Goal: Find contact information: Find contact information

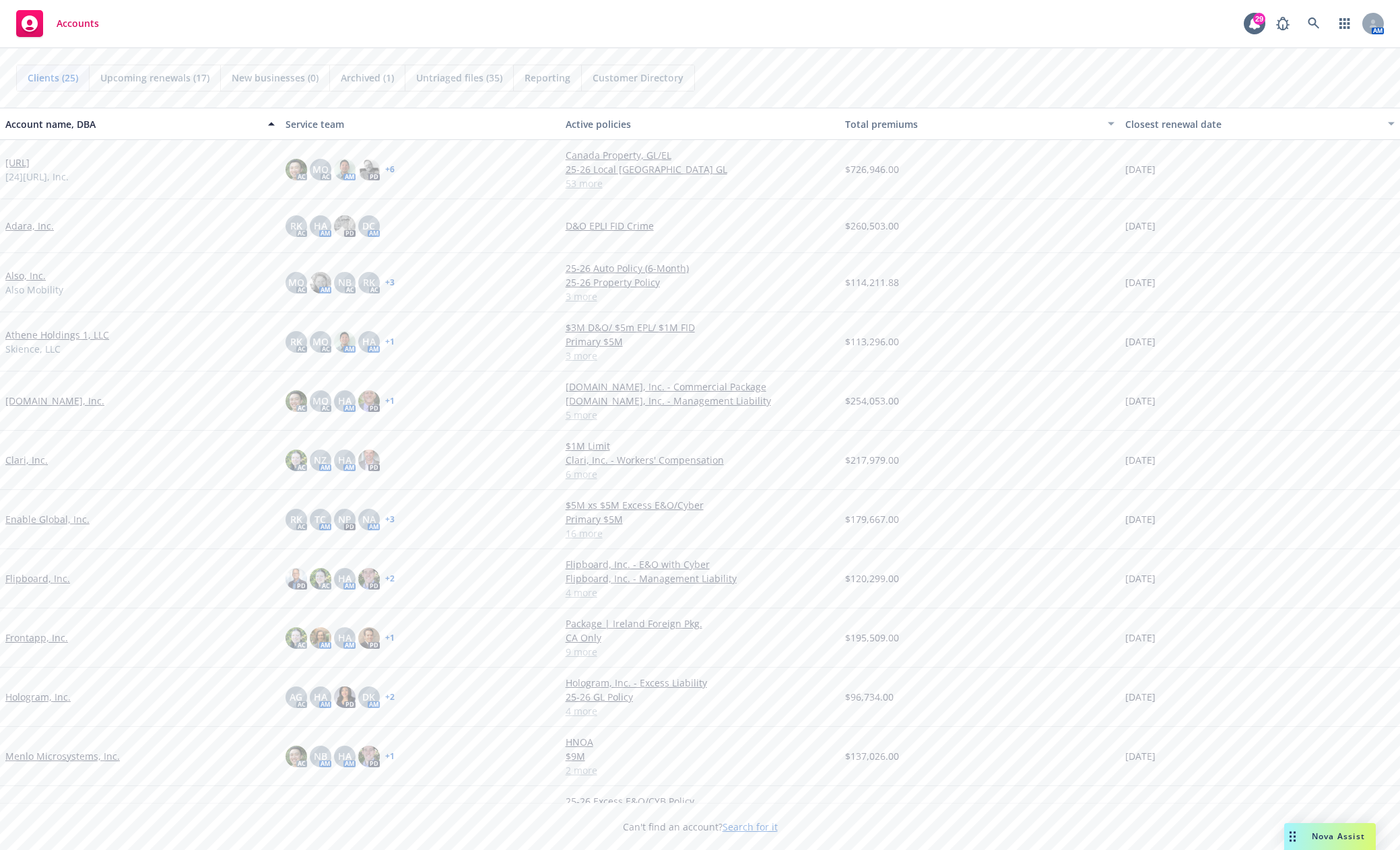
click at [22, 163] on link "[URL]" at bounding box center [18, 162] width 24 height 14
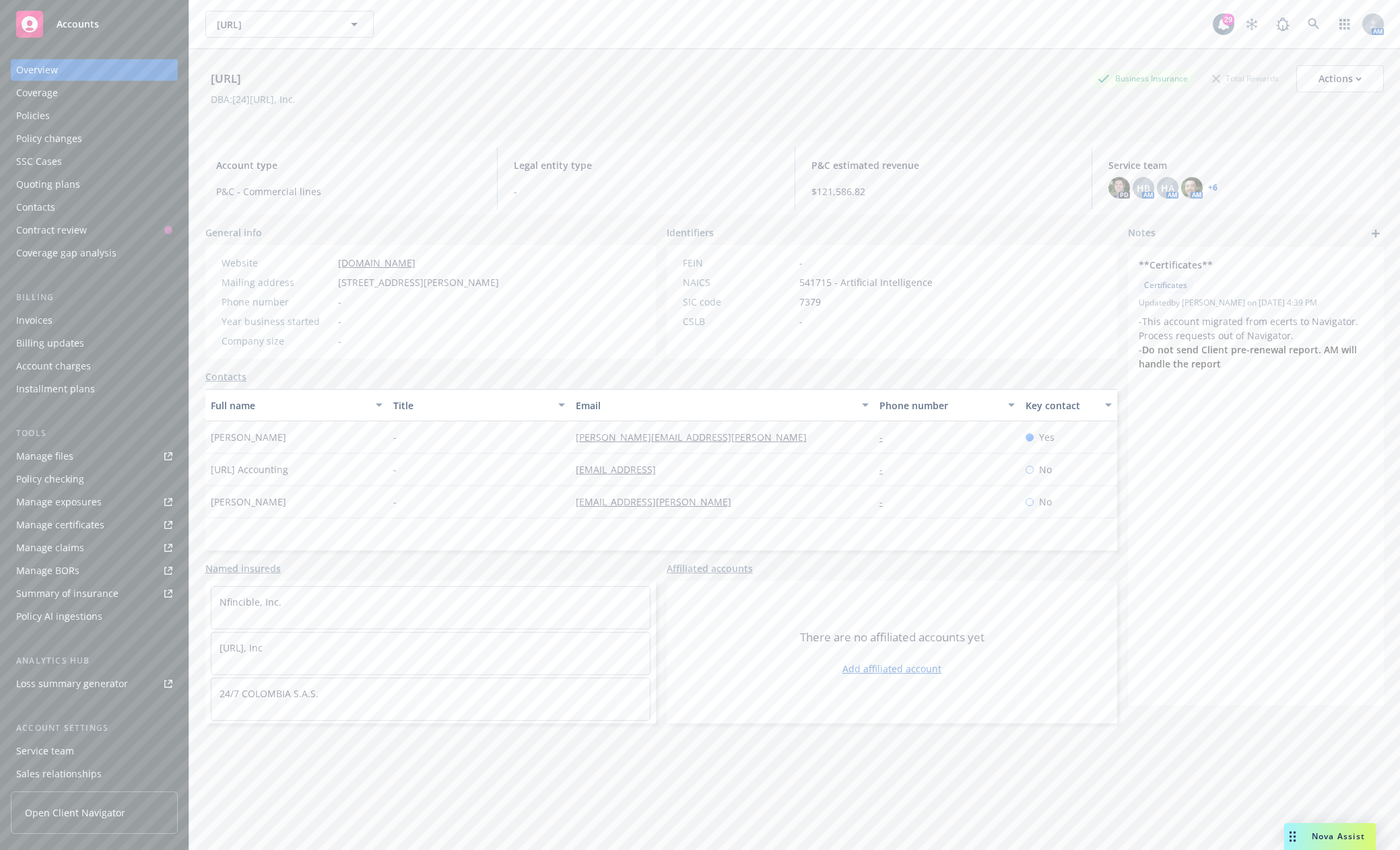
click at [222, 376] on link "Contacts" at bounding box center [226, 377] width 41 height 14
